Goal: Information Seeking & Learning: Learn about a topic

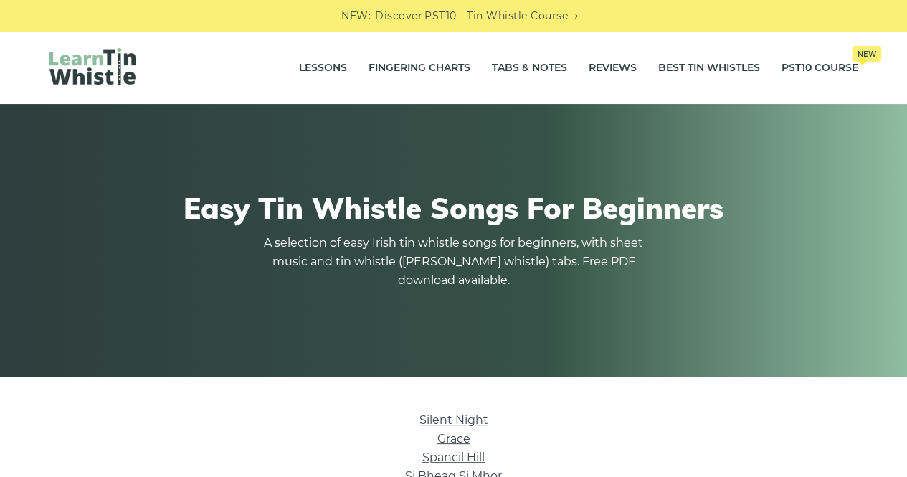
scroll to position [417, 0]
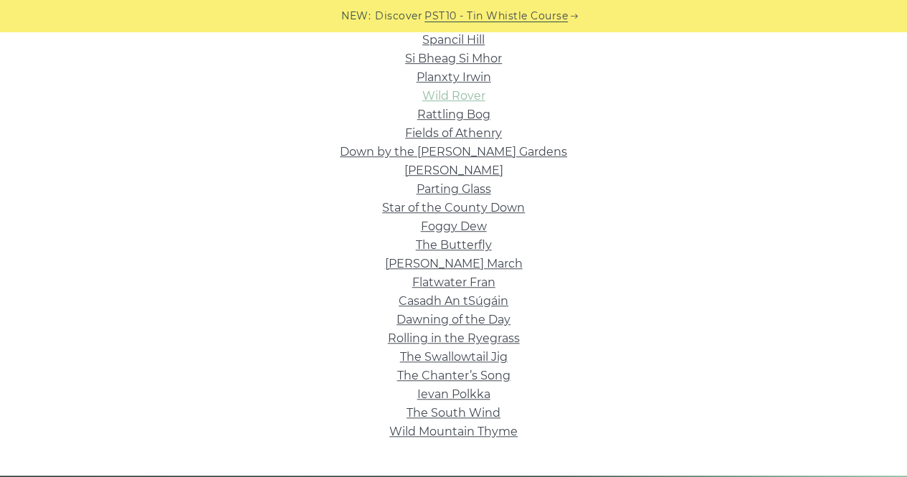
click at [455, 97] on link "Wild Rover" at bounding box center [453, 96] width 63 height 14
click at [482, 321] on link "Dawning of the Day" at bounding box center [454, 320] width 114 height 14
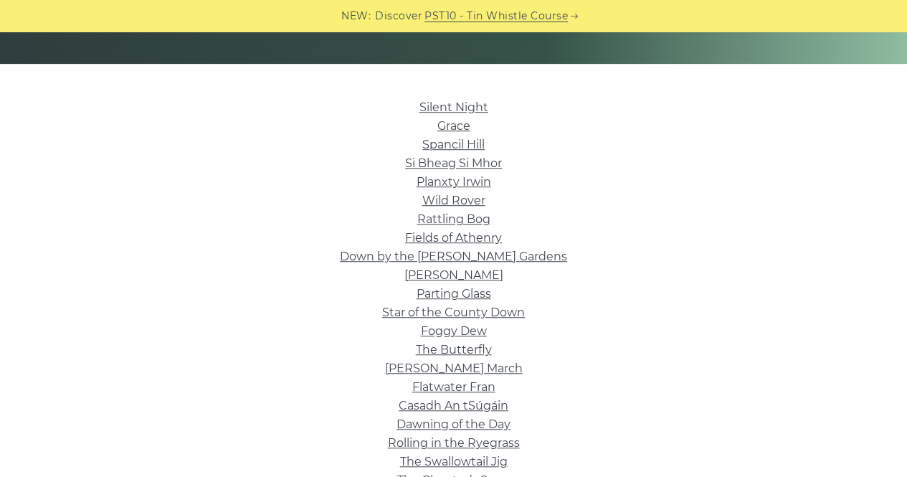
scroll to position [303, 0]
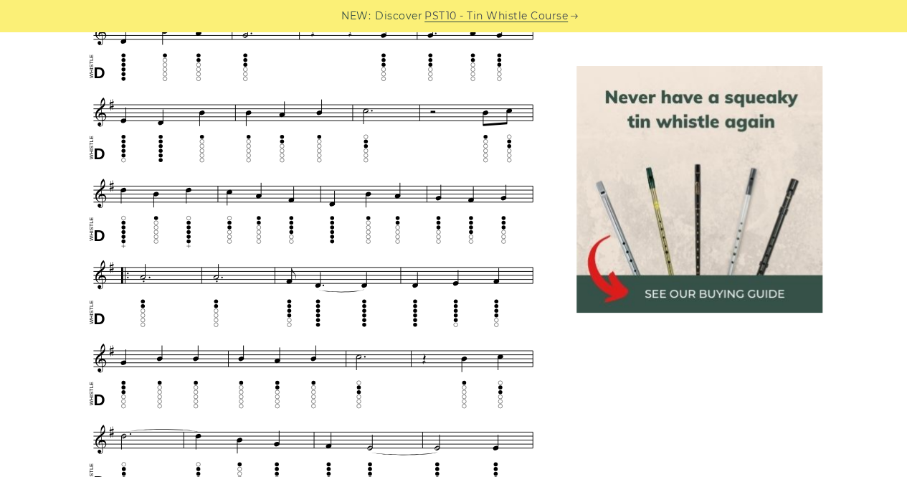
scroll to position [676, 0]
